Goal: Transaction & Acquisition: Purchase product/service

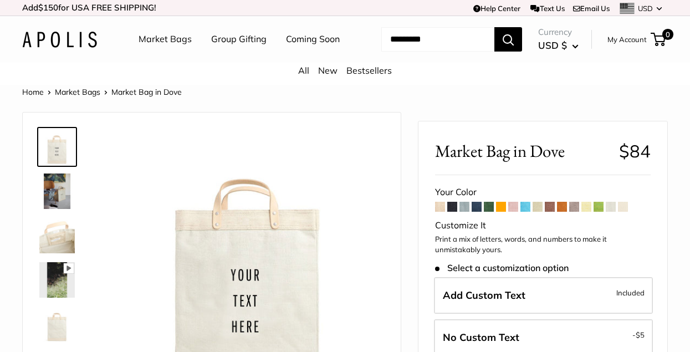
click at [239, 40] on link "Group Gifting" at bounding box center [238, 39] width 55 height 17
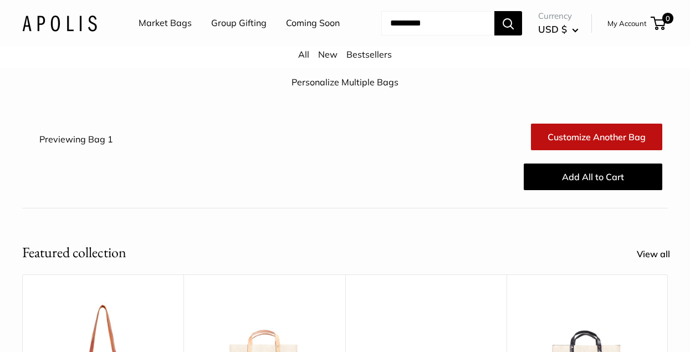
scroll to position [89, 0]
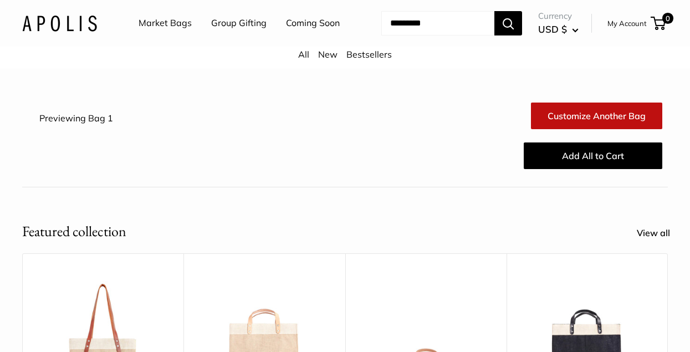
click at [580, 129] on link "Customize Another Bag" at bounding box center [596, 116] width 131 height 27
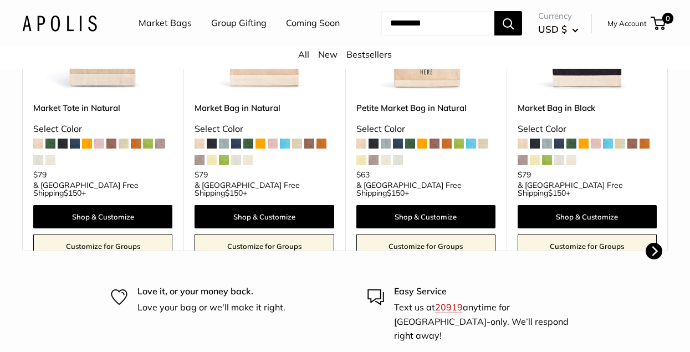
scroll to position [421, 0]
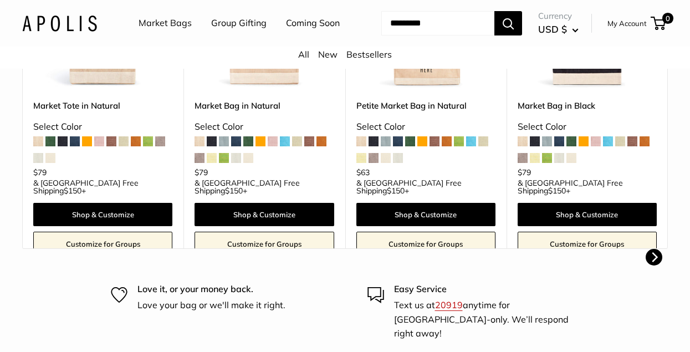
click at [421, 256] on link "Customize for Groups" at bounding box center [425, 244] width 139 height 24
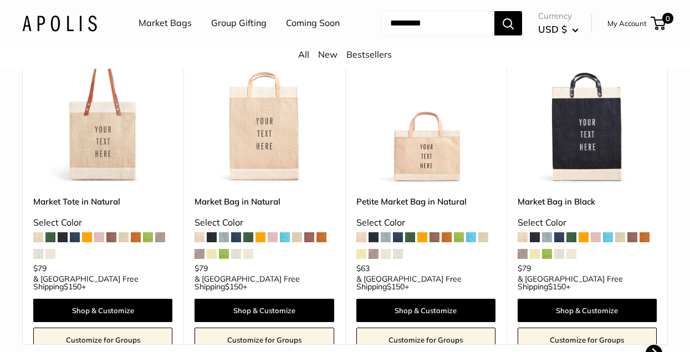
scroll to position [310, 0]
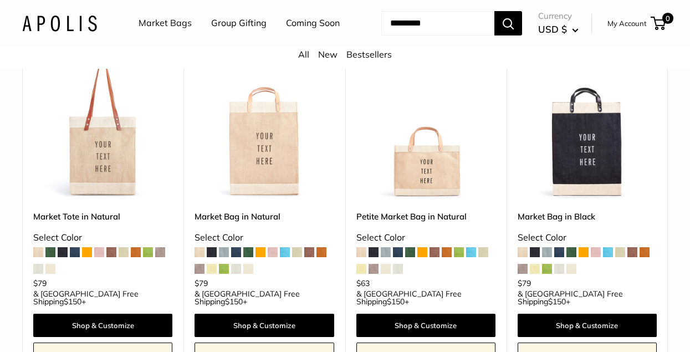
click at [250, 274] on span at bounding box center [248, 269] width 10 height 10
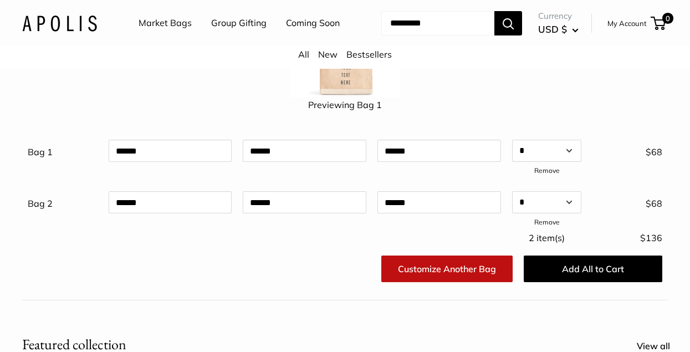
scroll to position [200, 0]
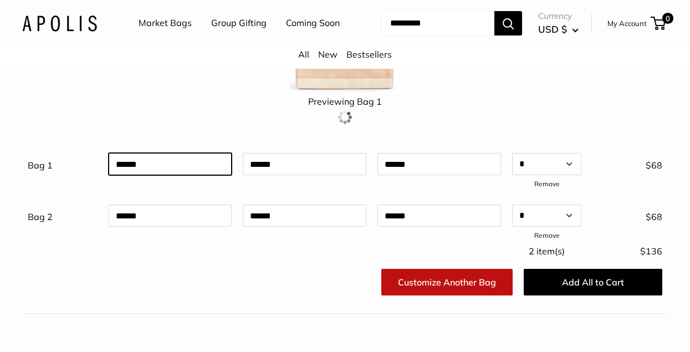
click at [170, 185] on div at bounding box center [170, 170] width 135 height 43
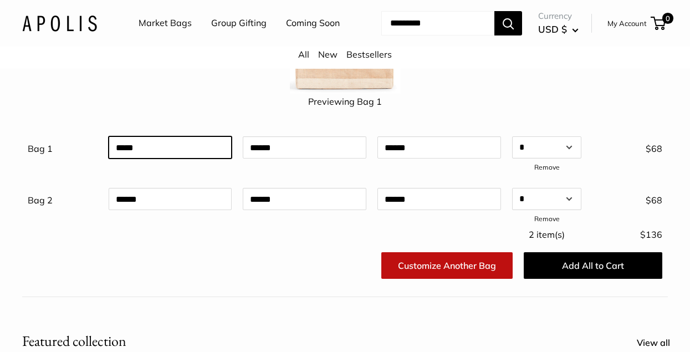
type input "*****"
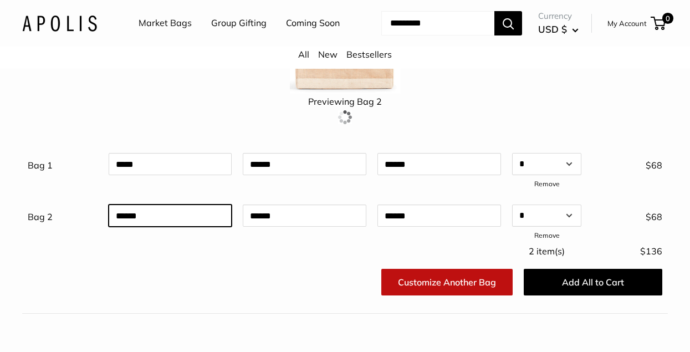
click at [172, 239] on div at bounding box center [170, 221] width 135 height 43
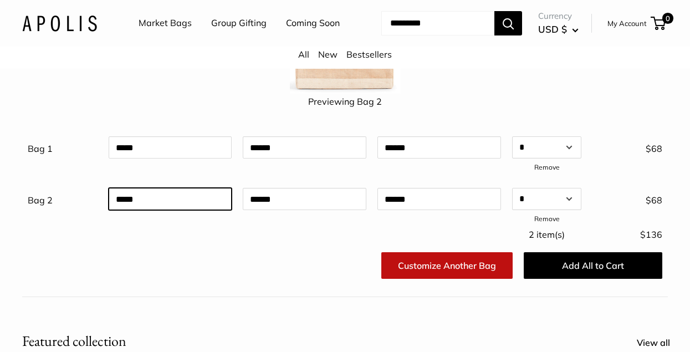
type input "*****"
click at [282, 115] on div "Previewing Bag 2" at bounding box center [345, 46] width 646 height 136
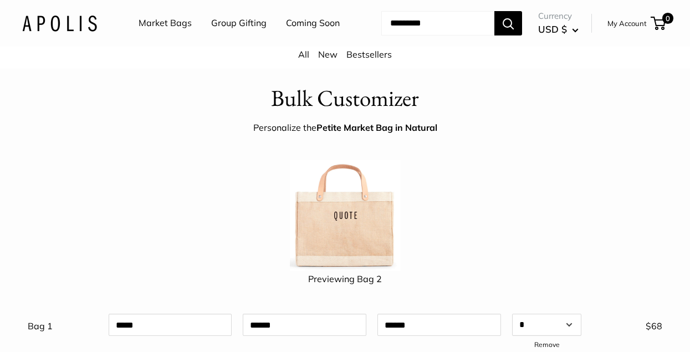
scroll to position [44, 0]
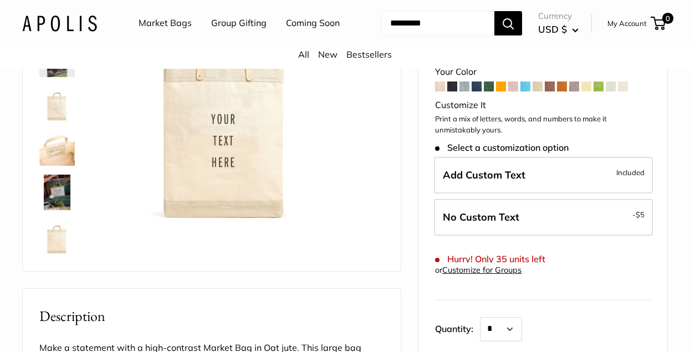
scroll to position [133, 0]
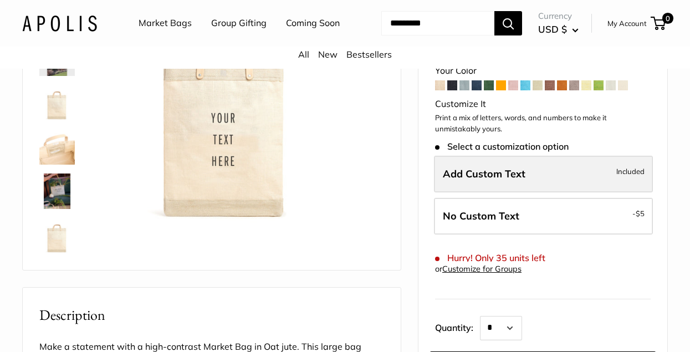
click at [520, 180] on span "Add Custom Text" at bounding box center [484, 173] width 83 height 13
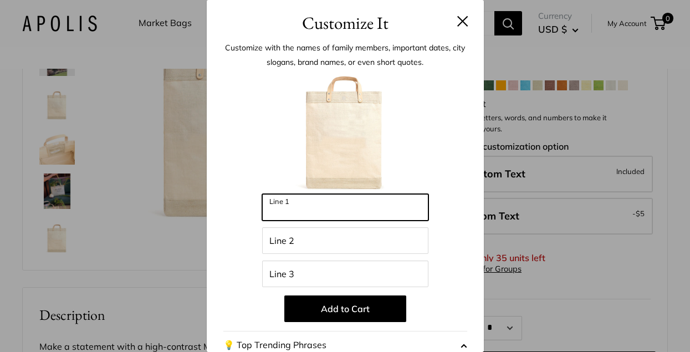
click at [322, 208] on input "Line 1" at bounding box center [345, 207] width 166 height 27
type input "*****"
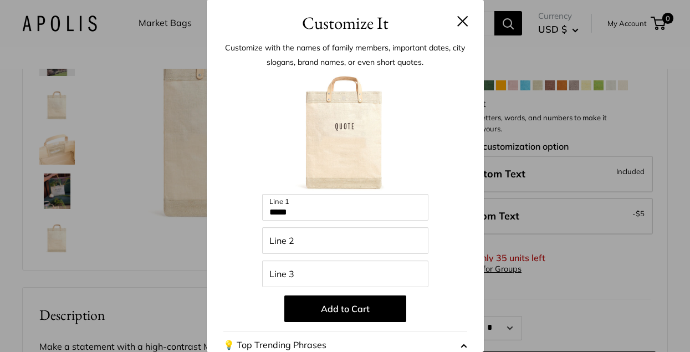
click at [450, 272] on div "Enter 48 letters ***** Line 1 Line 2 Line 3 Add to Cart 💡 Top Trending Phrases …" at bounding box center [345, 298] width 244 height 452
click at [332, 235] on input "Line 2" at bounding box center [345, 240] width 166 height 27
click at [461, 22] on button at bounding box center [462, 21] width 11 height 11
